Goal: Task Accomplishment & Management: Use online tool/utility

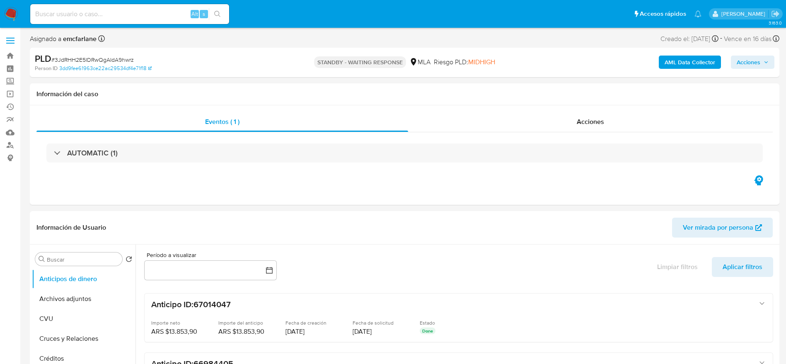
select select "10"
click at [7, 14] on img at bounding box center [11, 14] width 14 height 14
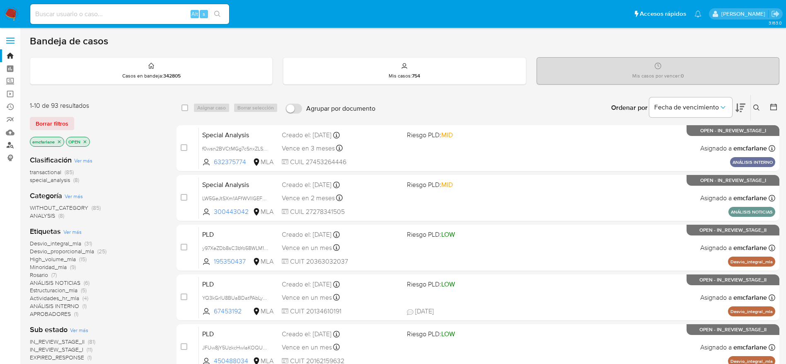
click at [10, 143] on link "Buscador de personas" at bounding box center [49, 145] width 99 height 13
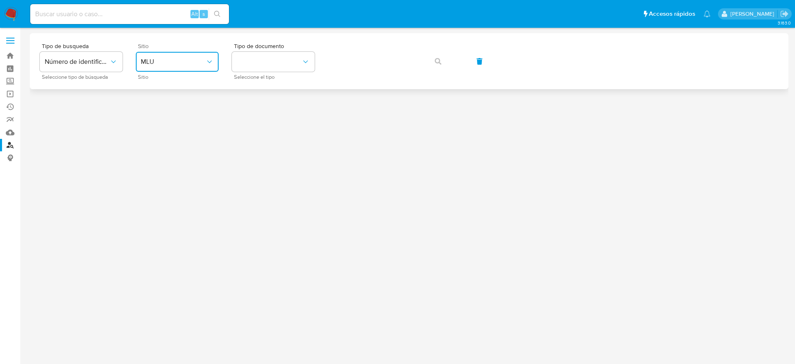
click at [164, 58] on span "MLU" at bounding box center [173, 62] width 65 height 8
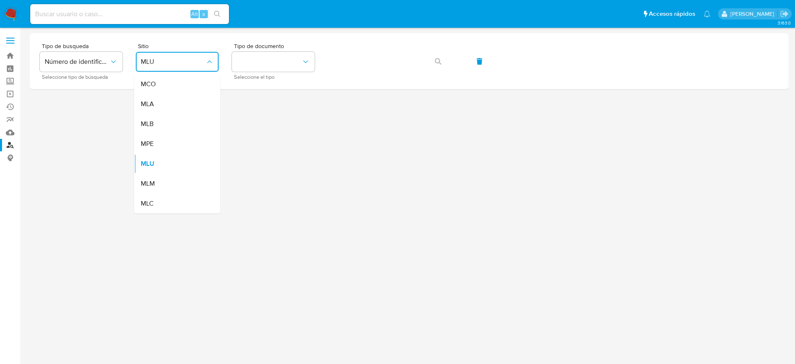
drag, startPoint x: 157, startPoint y: 105, endPoint x: 171, endPoint y: 99, distance: 15.4
click at [157, 104] on div "MLA" at bounding box center [175, 104] width 68 height 20
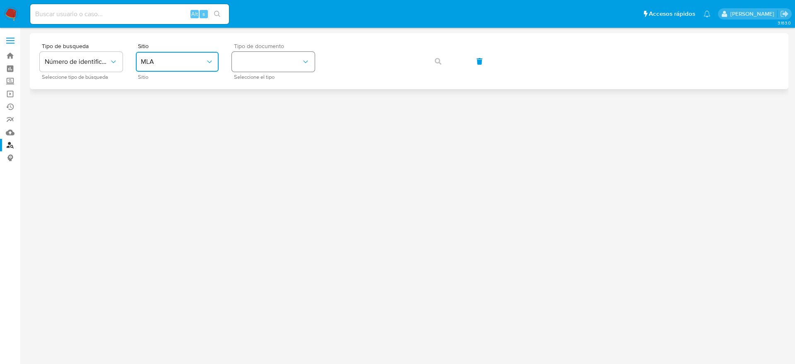
click at [265, 65] on button "identificationType" at bounding box center [273, 62] width 83 height 20
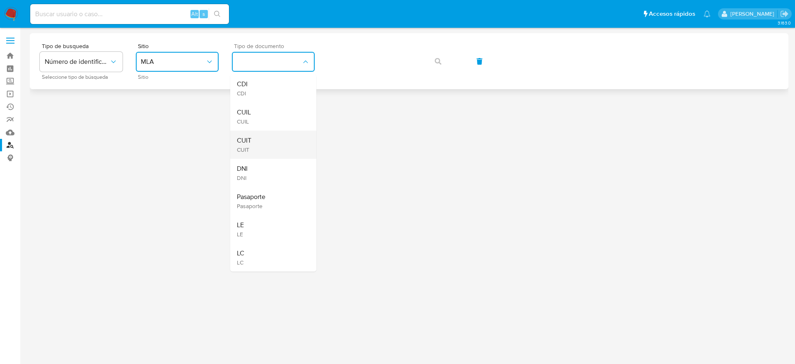
click at [258, 131] on div "CUIT CUIT" at bounding box center [271, 144] width 68 height 28
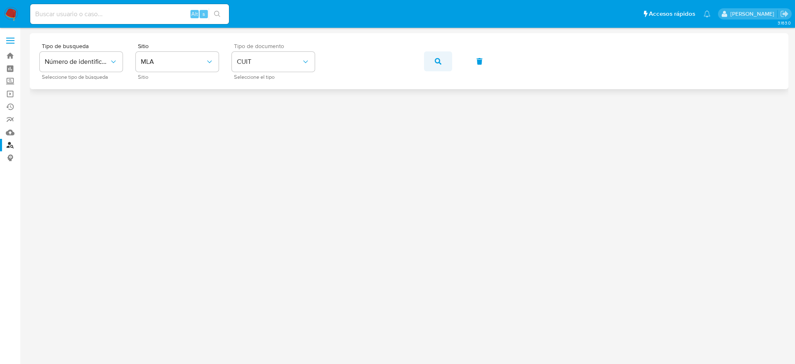
click at [436, 65] on span "button" at bounding box center [438, 61] width 7 height 18
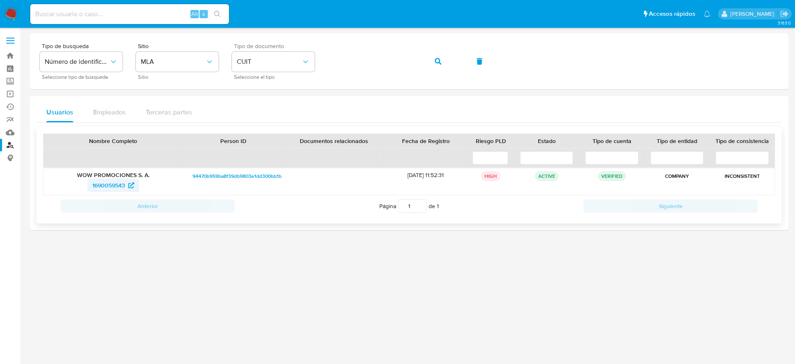
click at [108, 185] on span "1690059543" at bounding box center [108, 184] width 33 height 13
click at [104, 185] on span "1690059543" at bounding box center [108, 184] width 33 height 13
drag, startPoint x: 12, startPoint y: 12, endPoint x: 20, endPoint y: 2, distance: 13.0
click at [12, 12] on img at bounding box center [11, 14] width 14 height 14
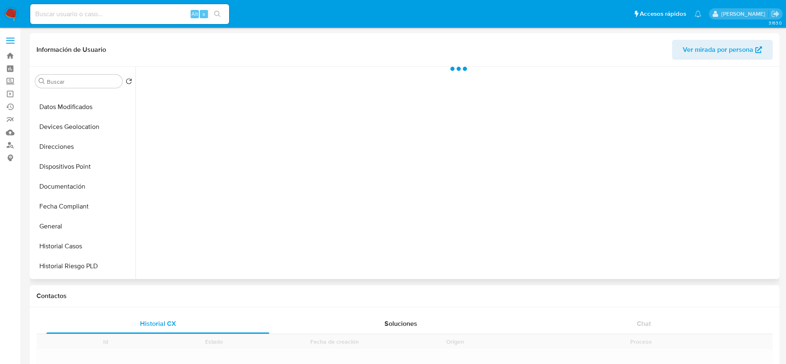
scroll to position [124, 0]
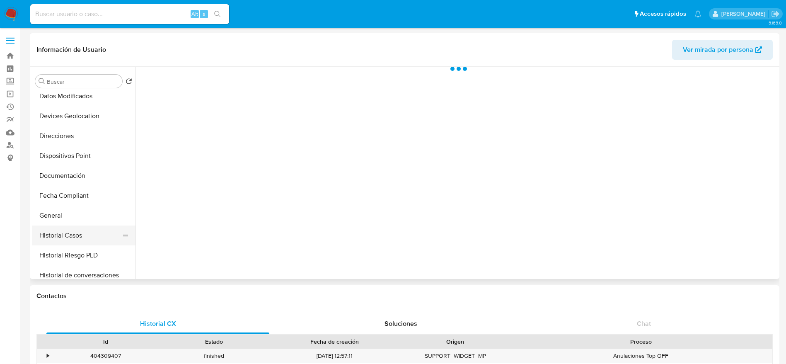
click at [58, 233] on button "Historial Casos" at bounding box center [80, 235] width 97 height 20
select select "10"
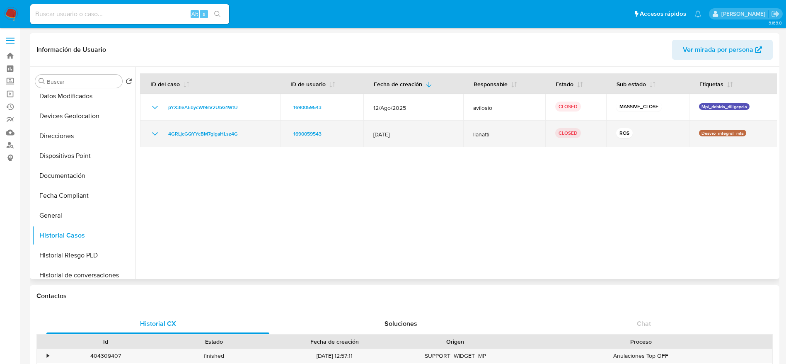
click at [154, 133] on icon "Mostrar/Ocultar" at bounding box center [155, 134] width 10 height 10
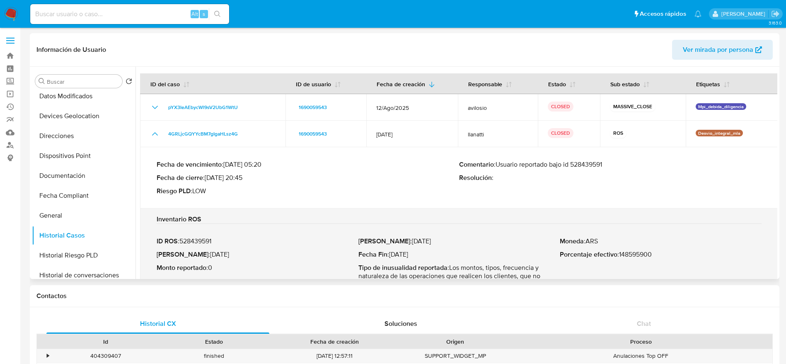
drag, startPoint x: 572, startPoint y: 169, endPoint x: 623, endPoint y: 164, distance: 51.1
click at [629, 175] on div "Comentario : Usuario reportado bajo id 528439591 Resolución :" at bounding box center [610, 177] width 302 height 35
drag, startPoint x: 620, startPoint y: 167, endPoint x: 564, endPoint y: 164, distance: 56.8
click at [620, 167] on p "Comentario : Usuario reportado bajo id 528439591" at bounding box center [610, 164] width 302 height 8
drag, startPoint x: 552, startPoint y: 162, endPoint x: 614, endPoint y: 167, distance: 61.9
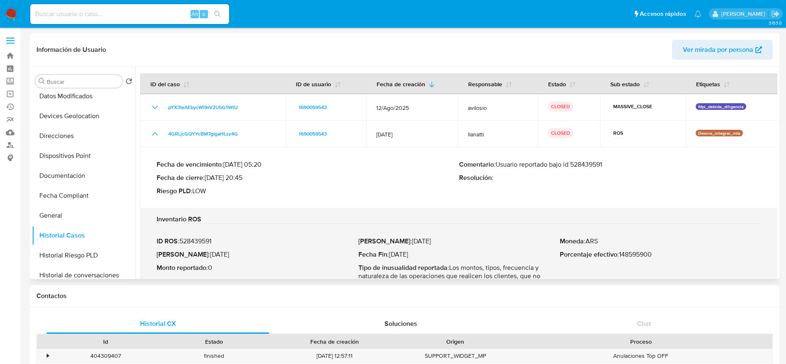
click at [614, 167] on p "Comentario : Usuario reportado bajo id 528439591" at bounding box center [610, 164] width 302 height 8
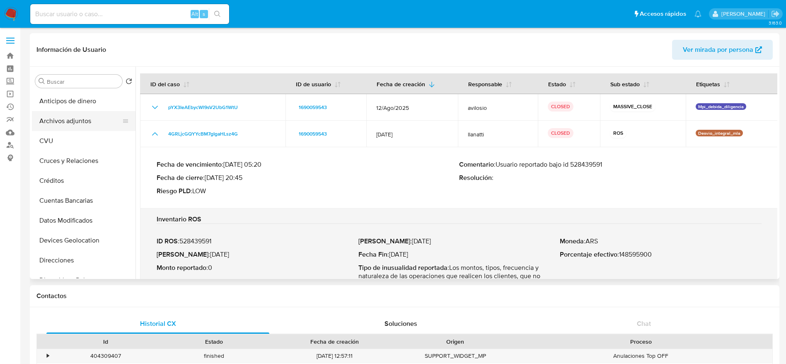
click at [50, 118] on button "Archivos adjuntos" at bounding box center [80, 121] width 97 height 20
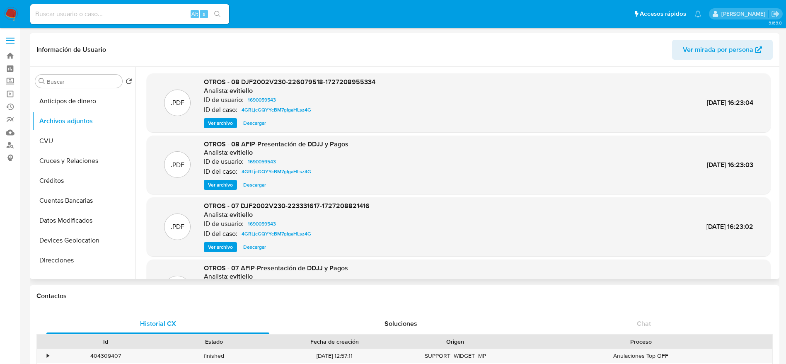
scroll to position [70, 0]
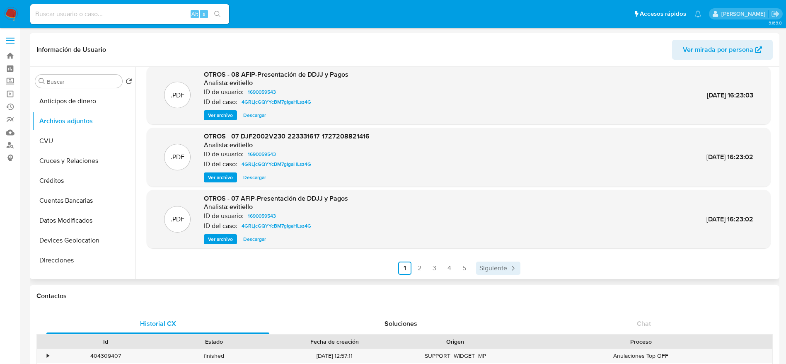
click at [503, 267] on span "Siguiente" at bounding box center [493, 268] width 28 height 7
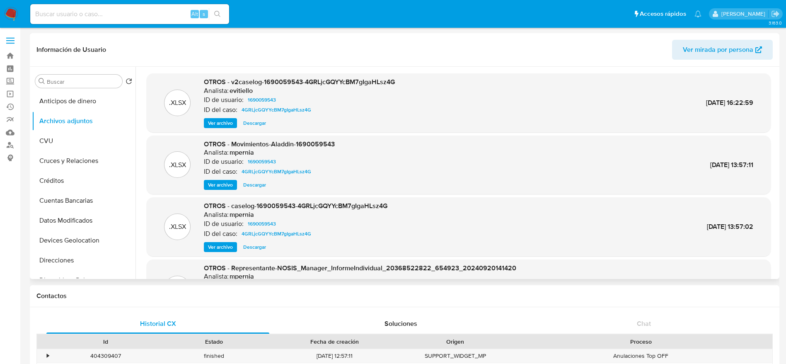
click at [263, 121] on span "Descargar" at bounding box center [254, 123] width 23 height 8
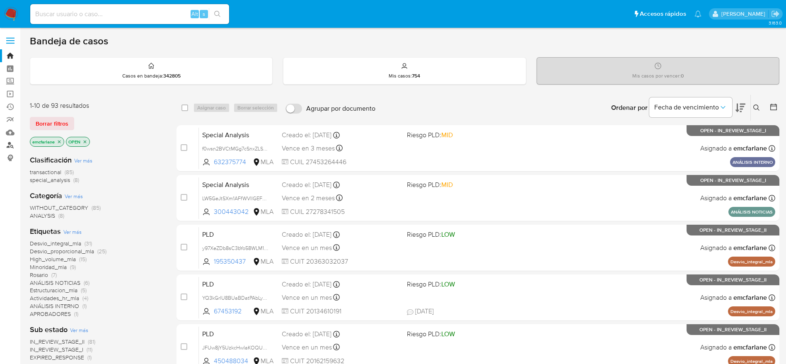
drag, startPoint x: 10, startPoint y: 144, endPoint x: 15, endPoint y: 142, distance: 5.2
click at [10, 143] on link "Buscador de personas" at bounding box center [49, 145] width 99 height 13
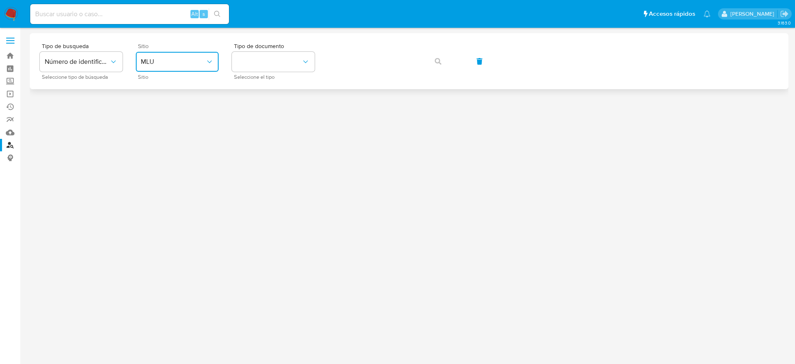
click at [163, 58] on span "MLU" at bounding box center [173, 62] width 65 height 8
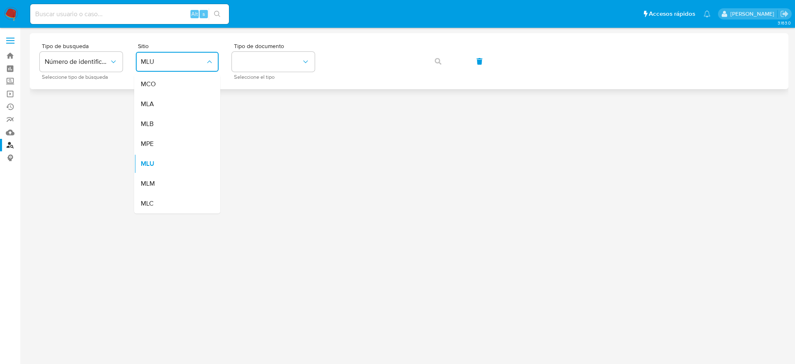
drag, startPoint x: 157, startPoint y: 105, endPoint x: 255, endPoint y: 87, distance: 98.9
click at [157, 105] on div "MLA" at bounding box center [175, 104] width 68 height 20
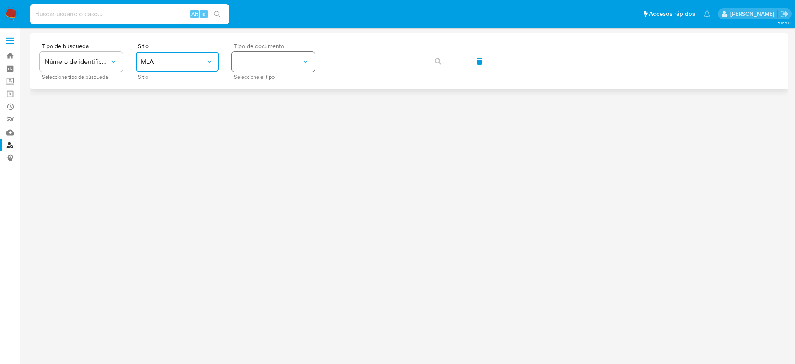
click at [275, 63] on button "identificationType" at bounding box center [273, 62] width 83 height 20
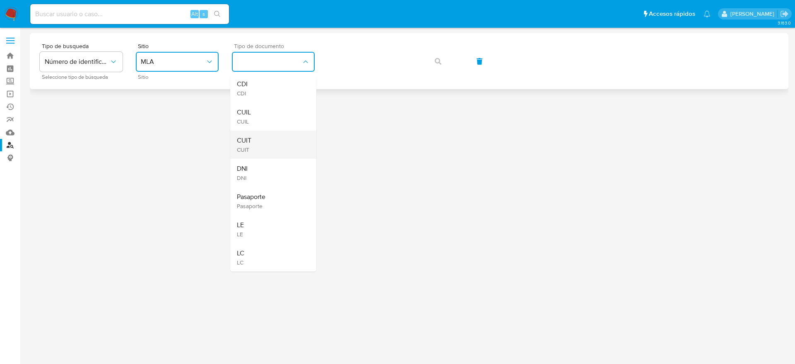
click at [251, 138] on div "CUIT CUIT" at bounding box center [271, 144] width 68 height 28
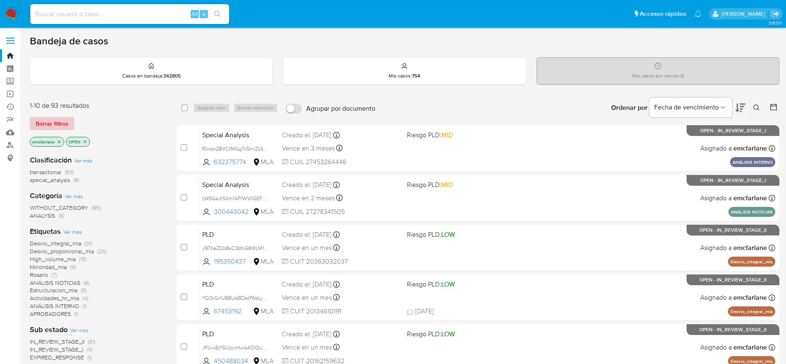
click at [53, 125] on span "Borrar filtros" at bounding box center [52, 124] width 33 height 12
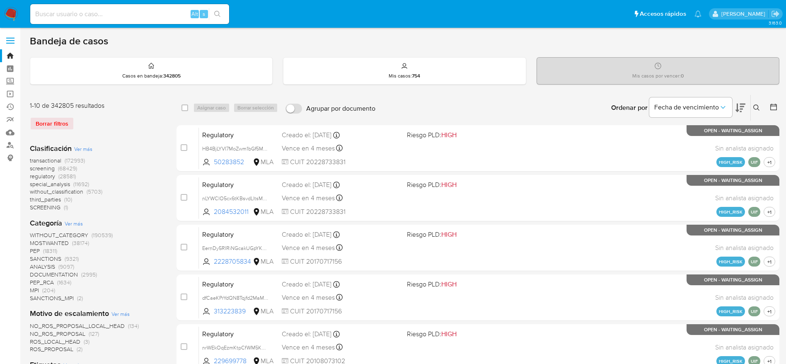
click at [759, 109] on icon at bounding box center [756, 107] width 7 height 7
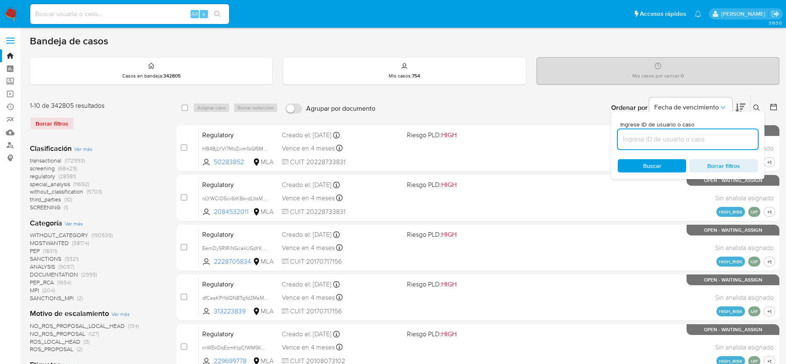
click at [687, 143] on input at bounding box center [687, 139] width 140 height 11
type input "KqoYjd8LlJsAV7E1K6ZtqoMk"
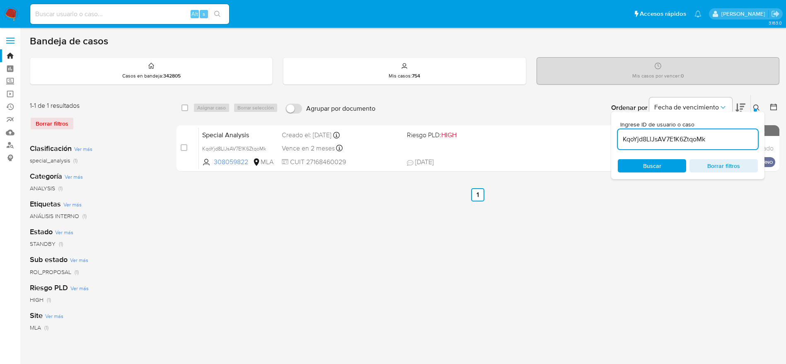
click at [180, 110] on div "select-all-cases-checkbox Asignar caso Borrar selección Agrupar por documento O…" at bounding box center [477, 108] width 603 height 26
click at [186, 108] on input "checkbox" at bounding box center [184, 107] width 7 height 7
checkbox input "true"
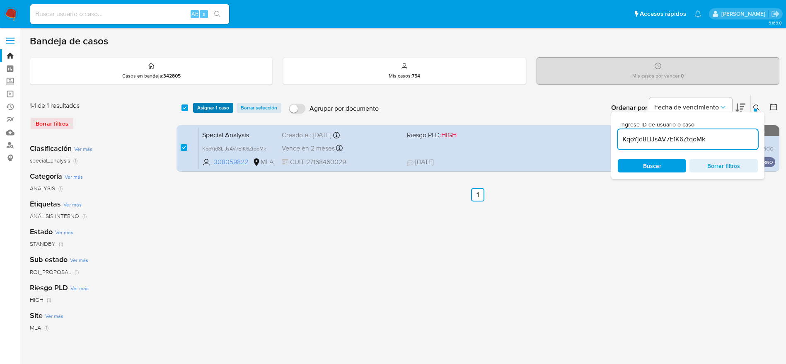
click at [205, 104] on span "Asignar 1 caso" at bounding box center [213, 108] width 32 height 8
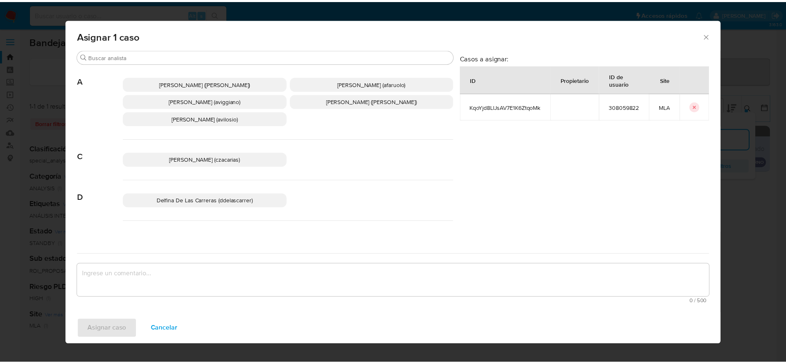
scroll to position [62, 0]
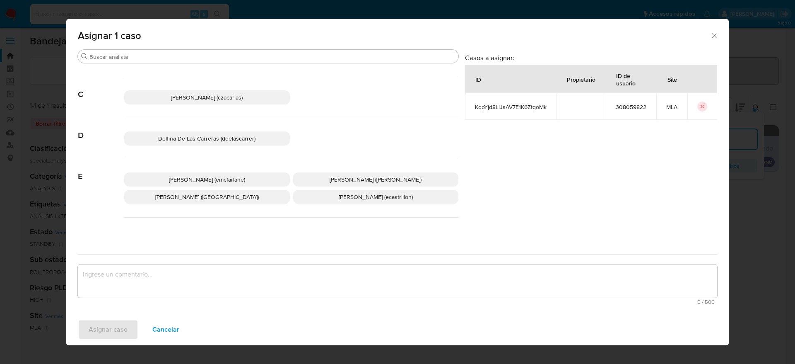
click at [211, 180] on span "Elaine Mc Farlane (emcfarlane)" at bounding box center [207, 179] width 76 height 8
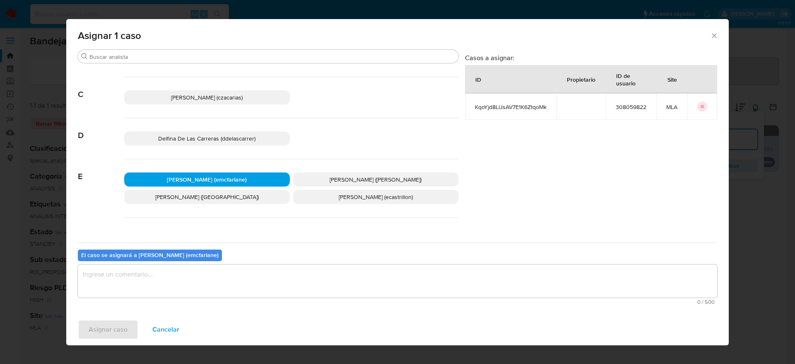
click at [177, 290] on textarea "assign-modal" at bounding box center [397, 280] width 639 height 33
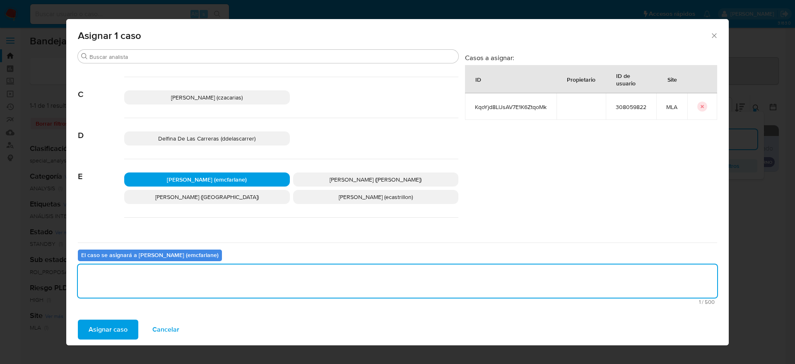
click at [111, 329] on span "Asignar caso" at bounding box center [108, 329] width 39 height 18
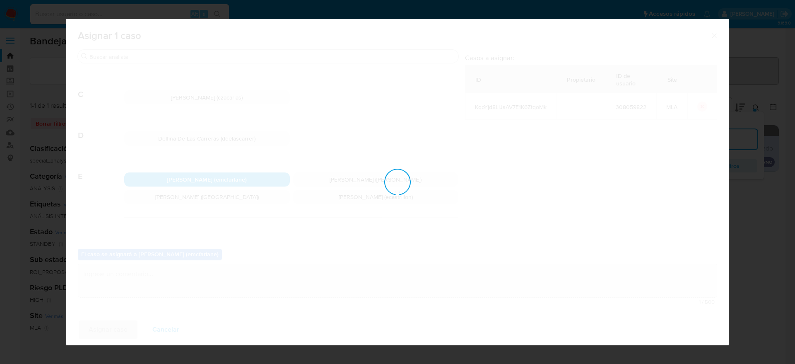
checkbox input "false"
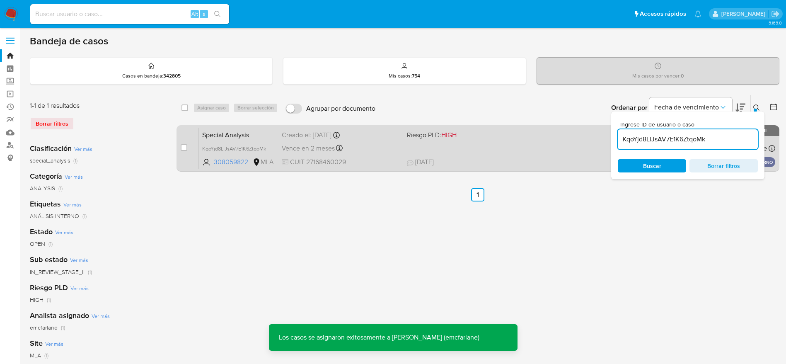
click at [469, 149] on div "Special Analysis KqoYjd8LlJsAV7E1K6ZtqoMk 308059822 MLA Riesgo PLD: HIGH Creado…" at bounding box center [487, 148] width 576 height 42
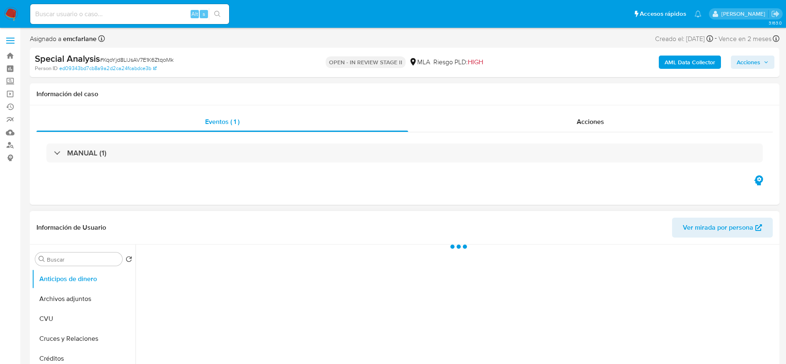
select select "10"
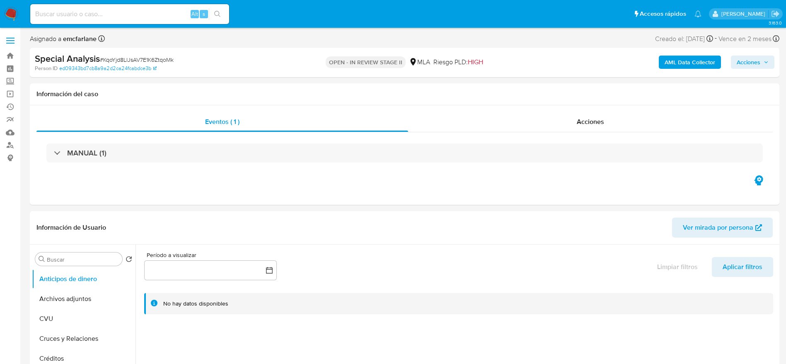
click at [750, 65] on span "Acciones" at bounding box center [748, 61] width 24 height 13
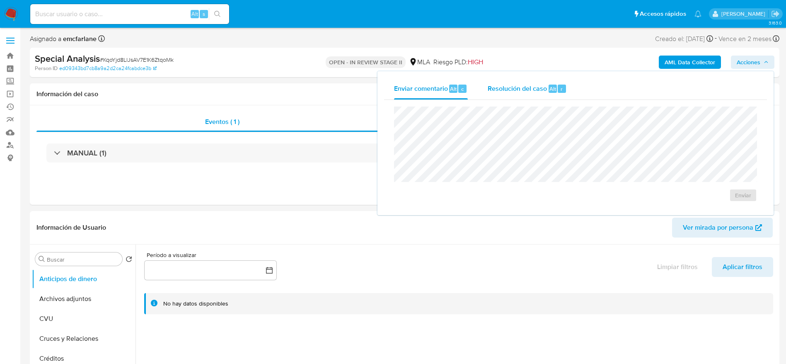
click at [563, 87] on div "r" at bounding box center [561, 88] width 8 height 8
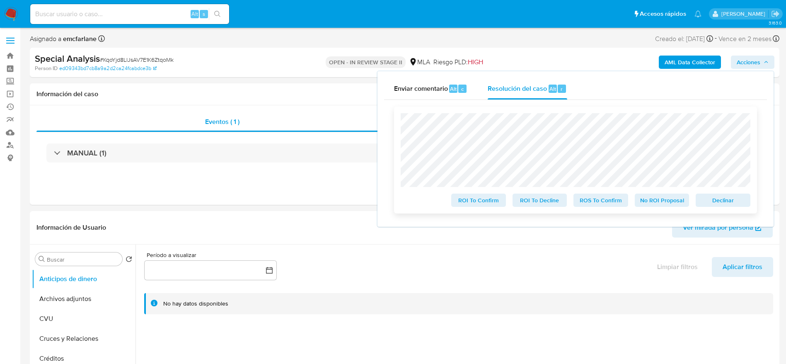
click at [719, 193] on div "Declinar" at bounding box center [721, 198] width 58 height 17
click at [720, 200] on span "Declinar" at bounding box center [722, 200] width 43 height 12
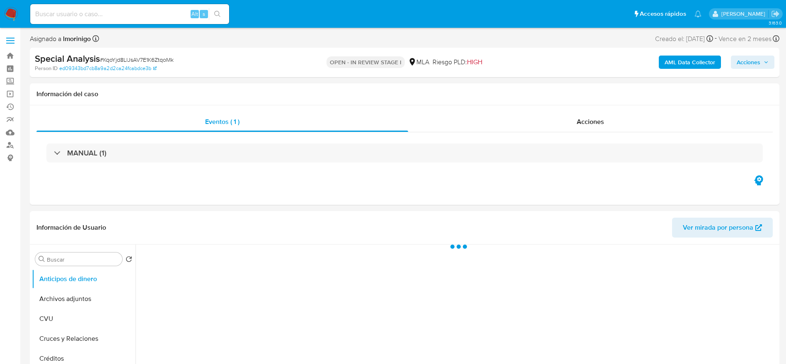
select select "10"
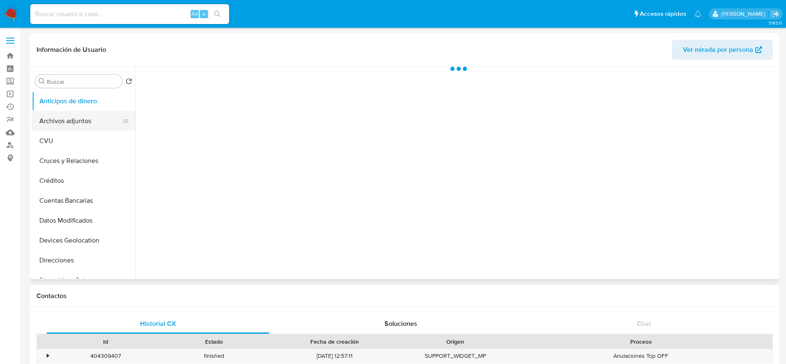
click at [70, 120] on button "Archivos adjuntos" at bounding box center [80, 121] width 97 height 20
select select "10"
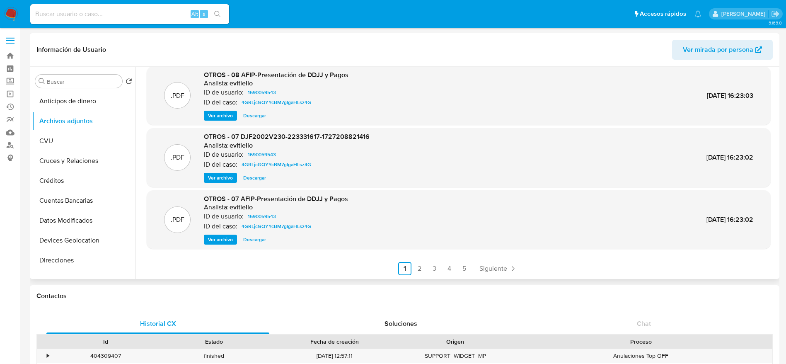
scroll to position [70, 0]
click at [505, 265] on span "Siguiente" at bounding box center [493, 268] width 28 height 7
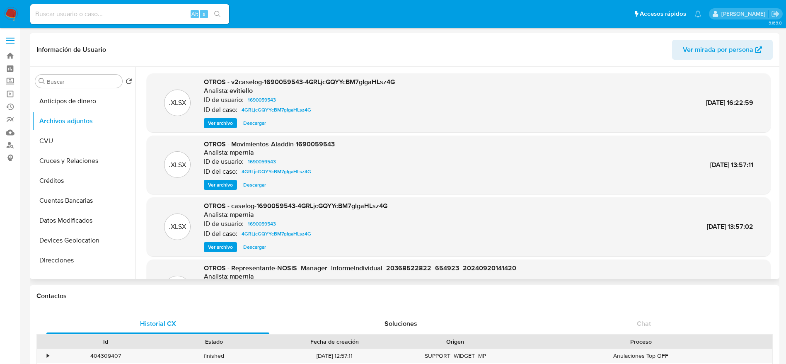
click at [253, 125] on span "Descargar" at bounding box center [254, 123] width 23 height 8
click at [255, 179] on div "OTROS - Movimientos-Aladdin-1690059543 Analista: mpernia ID de usuario: 1690059…" at bounding box center [269, 165] width 131 height 51
click at [256, 186] on span "Descargar" at bounding box center [254, 185] width 23 height 8
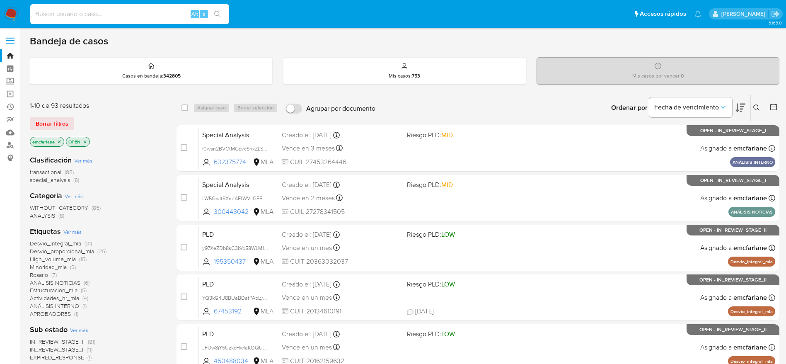
click at [128, 14] on input at bounding box center [129, 14] width 199 height 11
paste input "a2qToUpb4xhKt34TpYltOwU6"
type input "a2qToUpb4xhKt34TpYltOwU6"
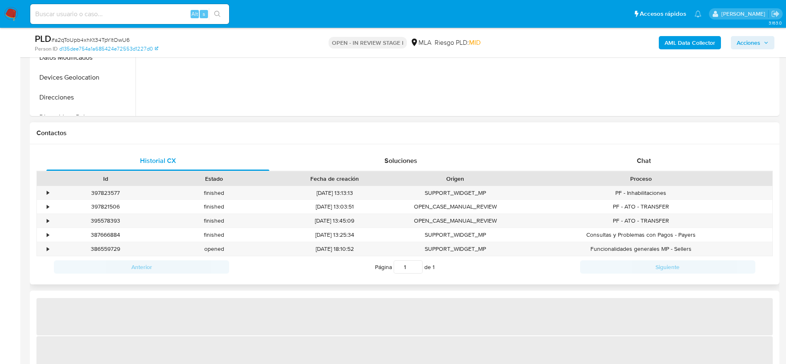
scroll to position [373, 0]
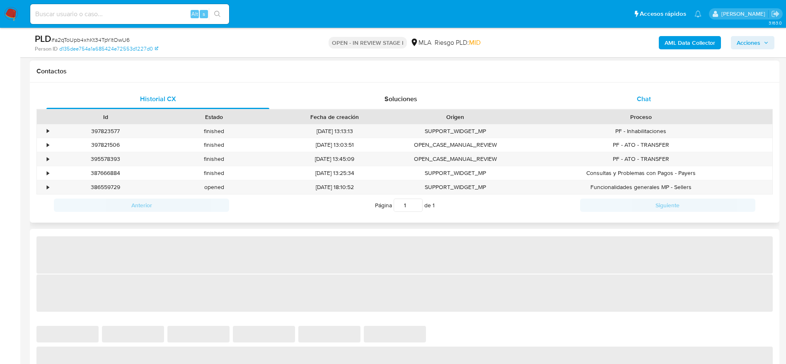
click at [651, 106] on div "Chat" at bounding box center [643, 99] width 223 height 20
select select "10"
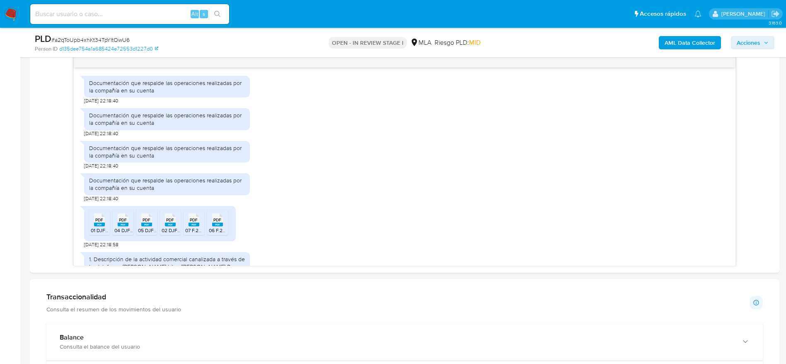
scroll to position [800, 0]
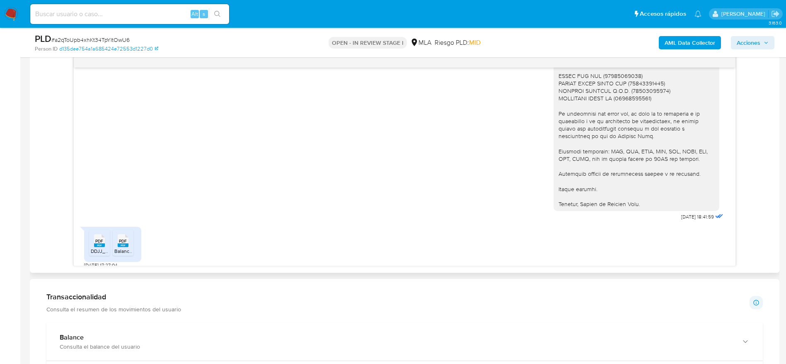
click at [98, 238] on span "PDF" at bounding box center [99, 240] width 8 height 5
click at [128, 234] on icon at bounding box center [123, 240] width 11 height 13
